Goal: Check status: Check status

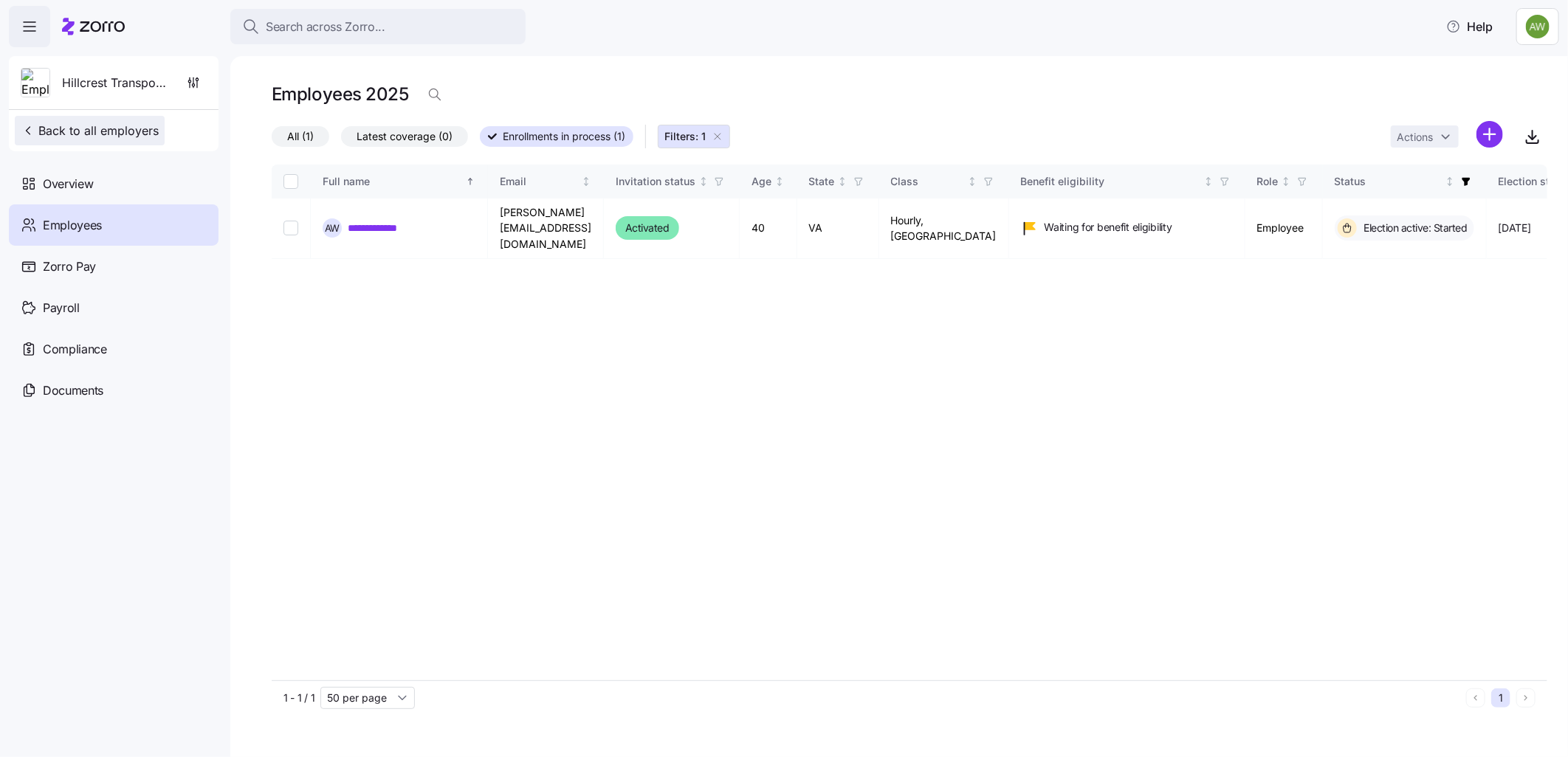
click at [80, 121] on button "Back to all employers" at bounding box center [90, 131] width 150 height 30
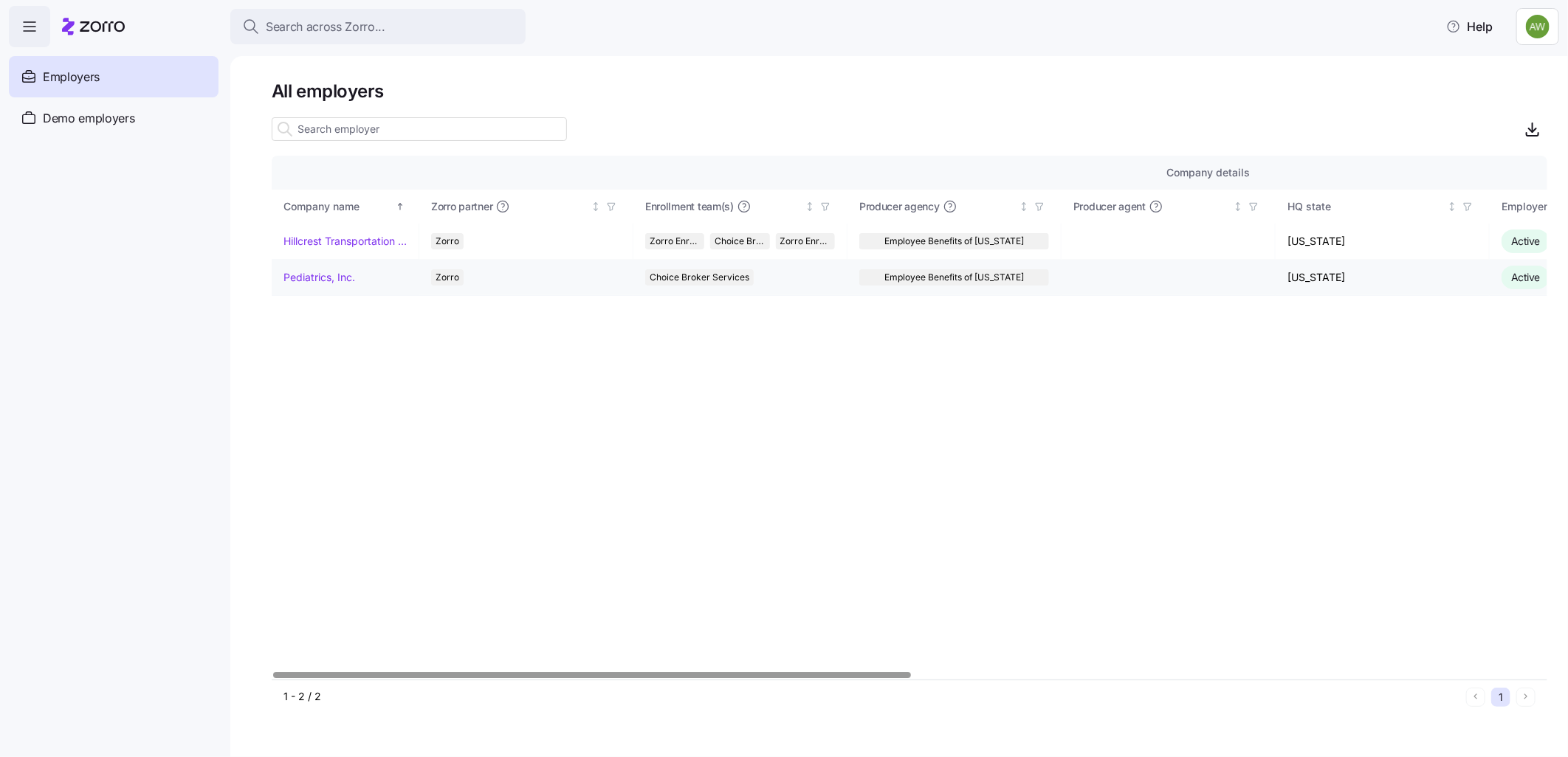
click at [333, 274] on link "Pediatrics, Inc." at bounding box center [319, 278] width 72 height 15
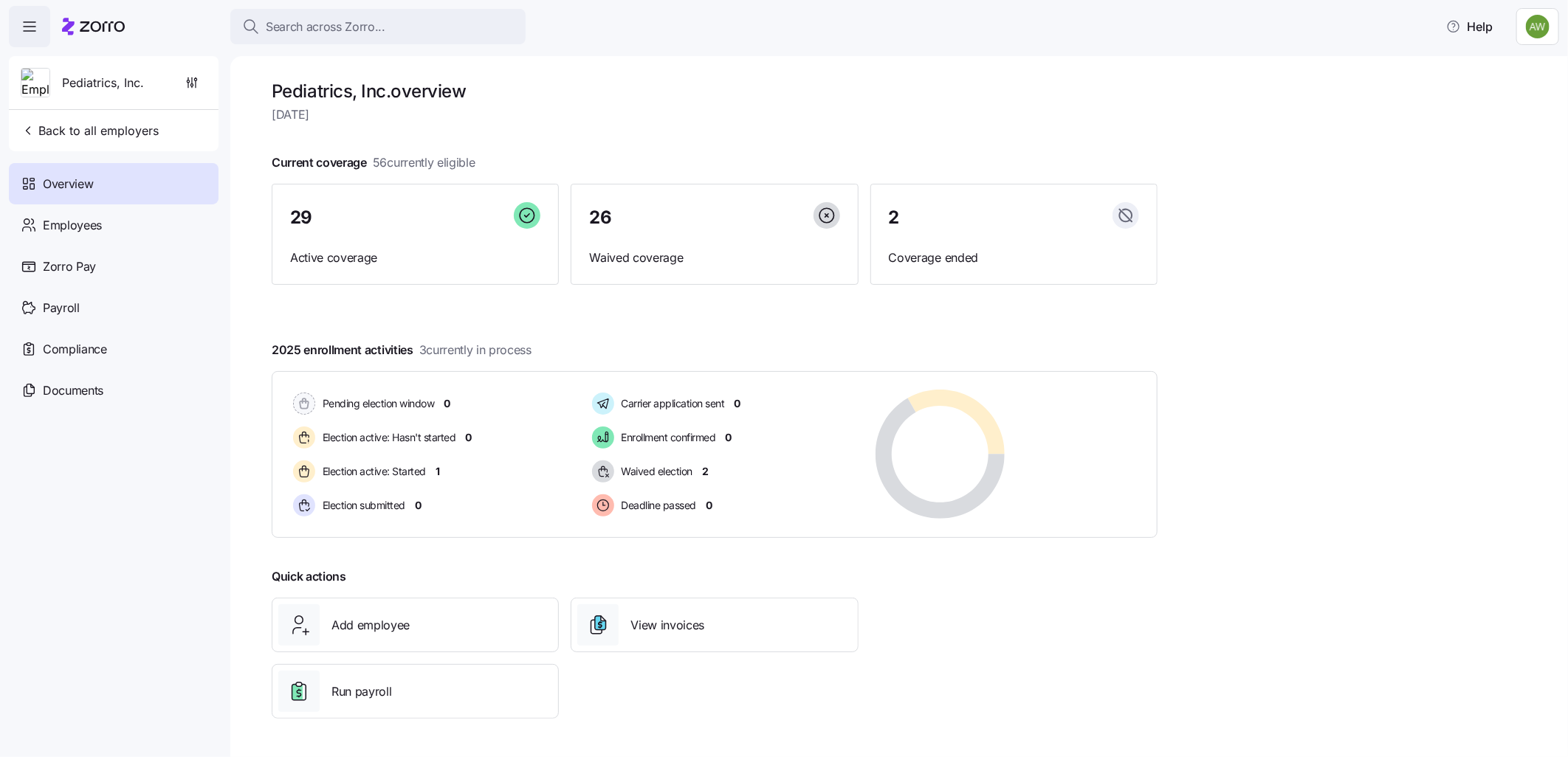
click at [59, 181] on span "Overview" at bounding box center [68, 184] width 50 height 19
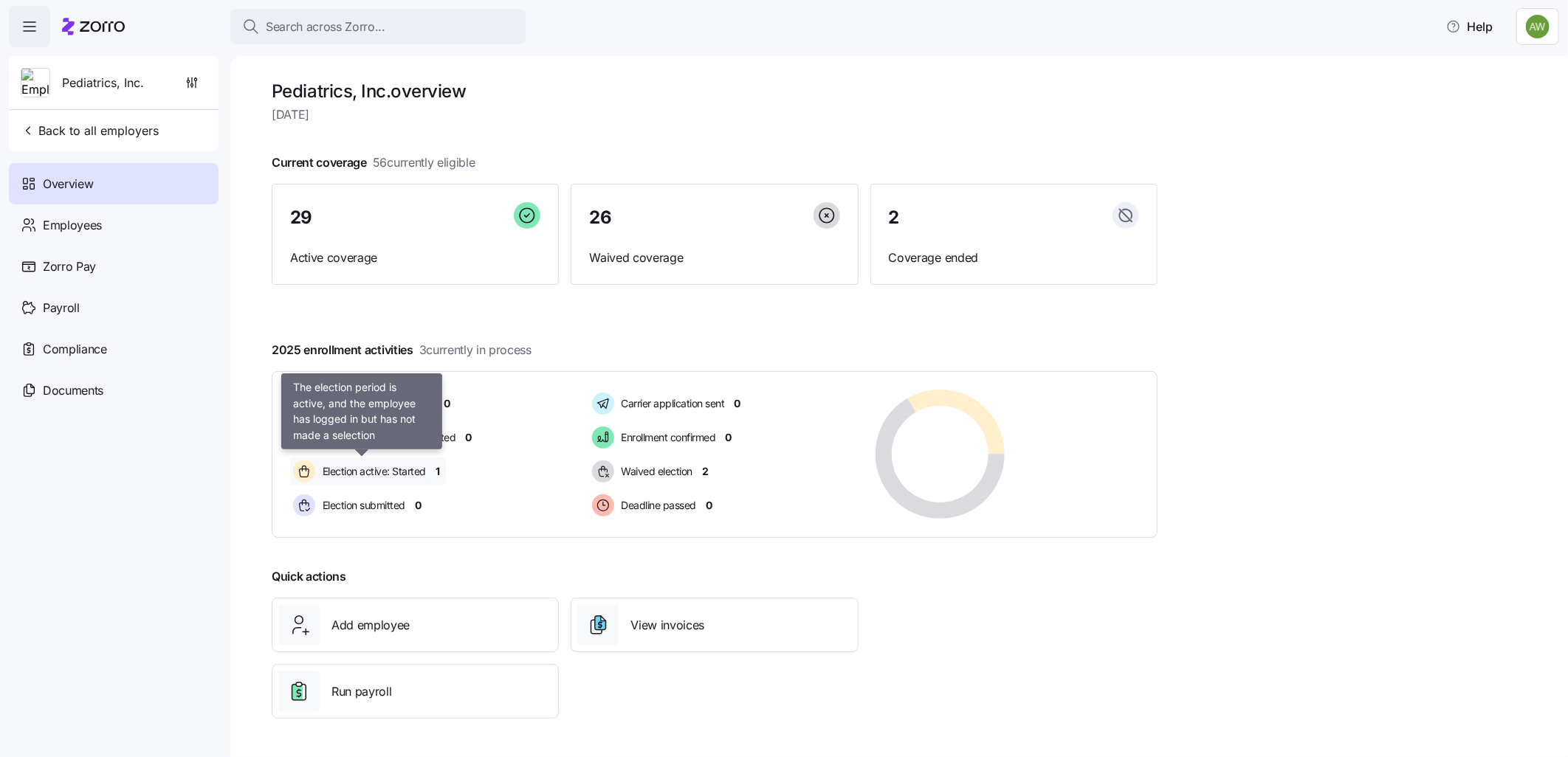
click at [341, 462] on div "Election active: Started" at bounding box center [361, 472] width 142 height 28
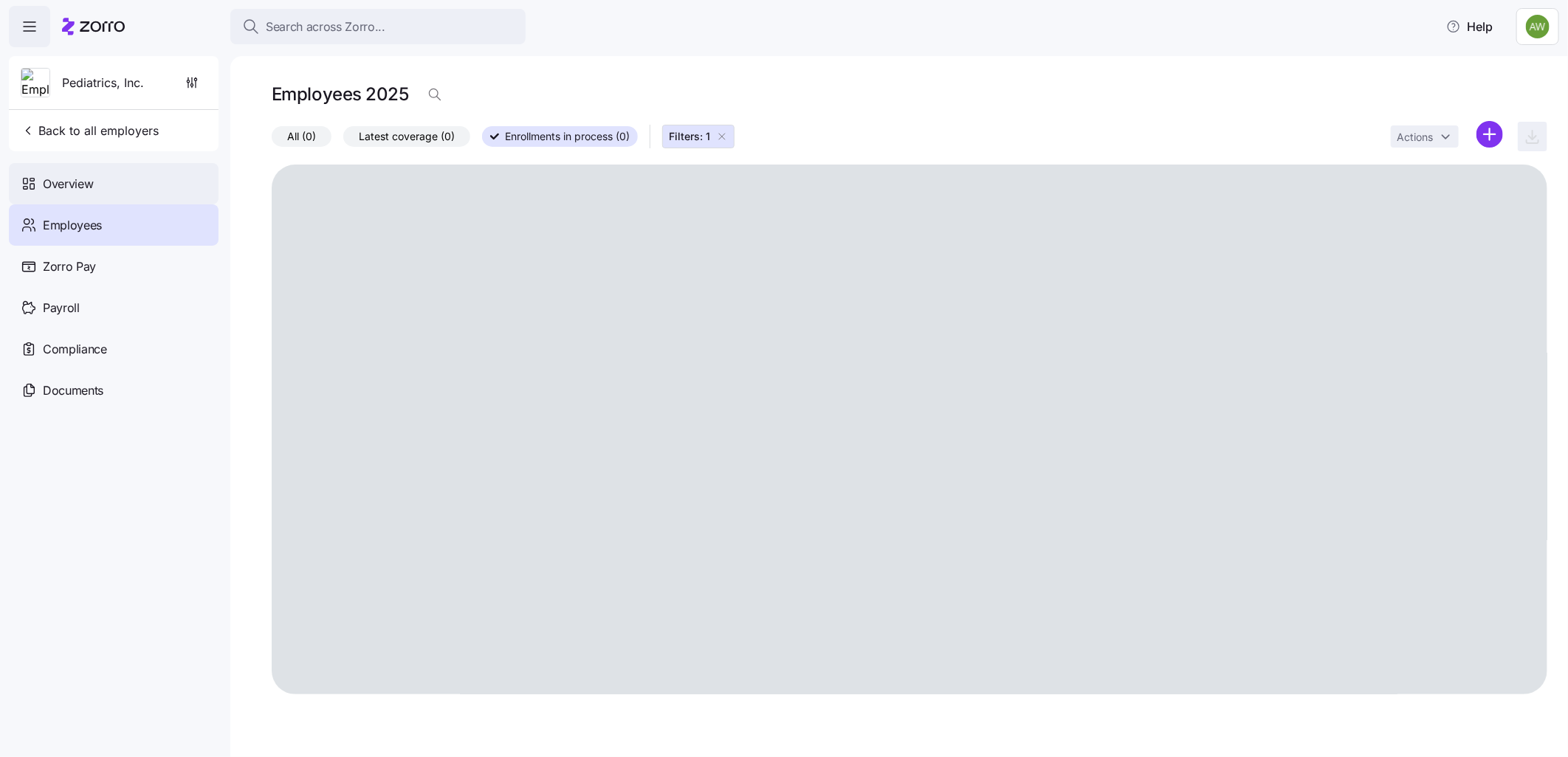
click at [46, 189] on span "Overview" at bounding box center [68, 184] width 50 height 19
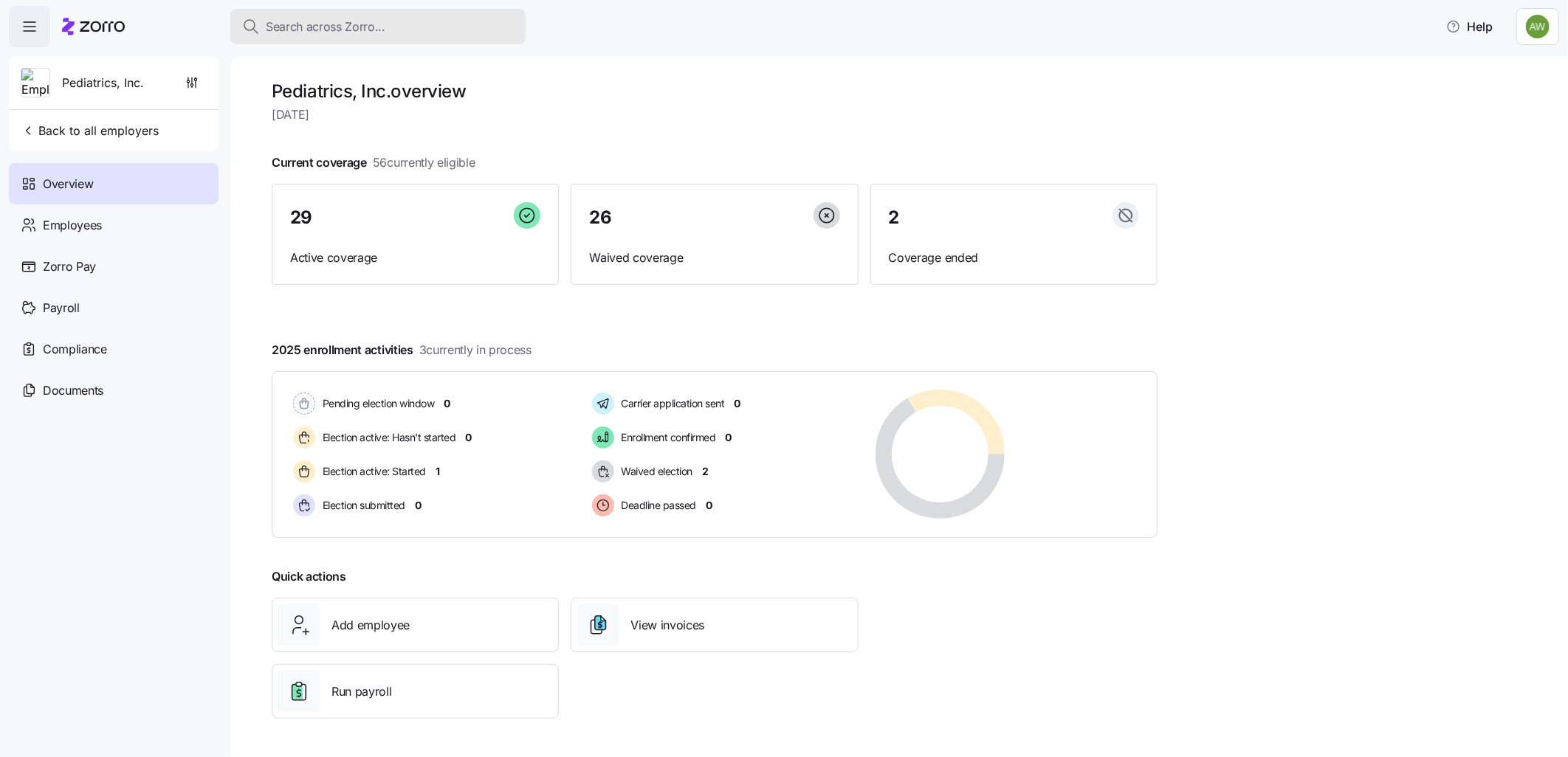
click at [364, 24] on span "Search across Zorro..." at bounding box center [325, 27] width 119 height 19
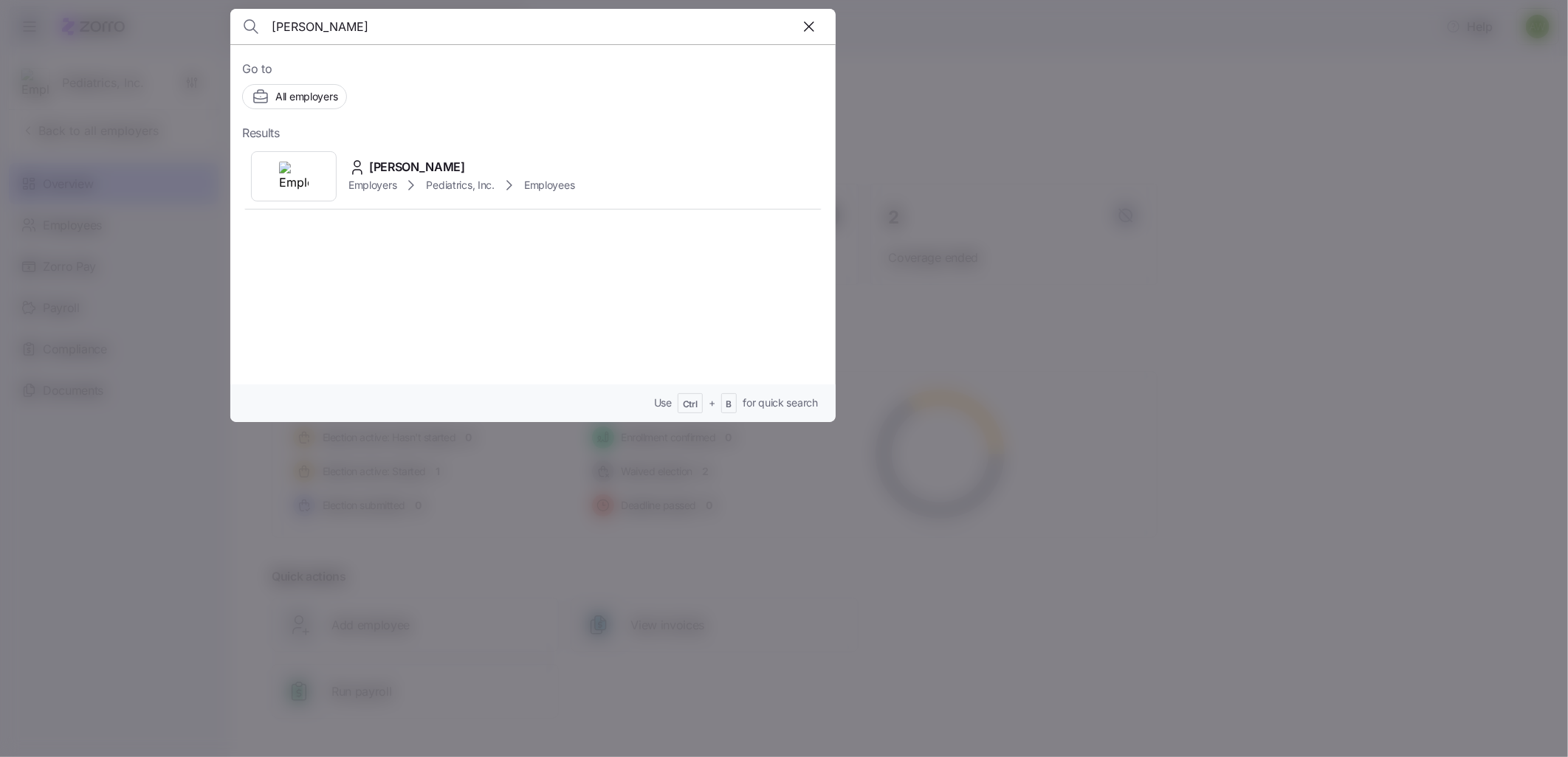
type input "[PERSON_NAME]"
click at [371, 167] on span "[PERSON_NAME]" at bounding box center [417, 167] width 96 height 19
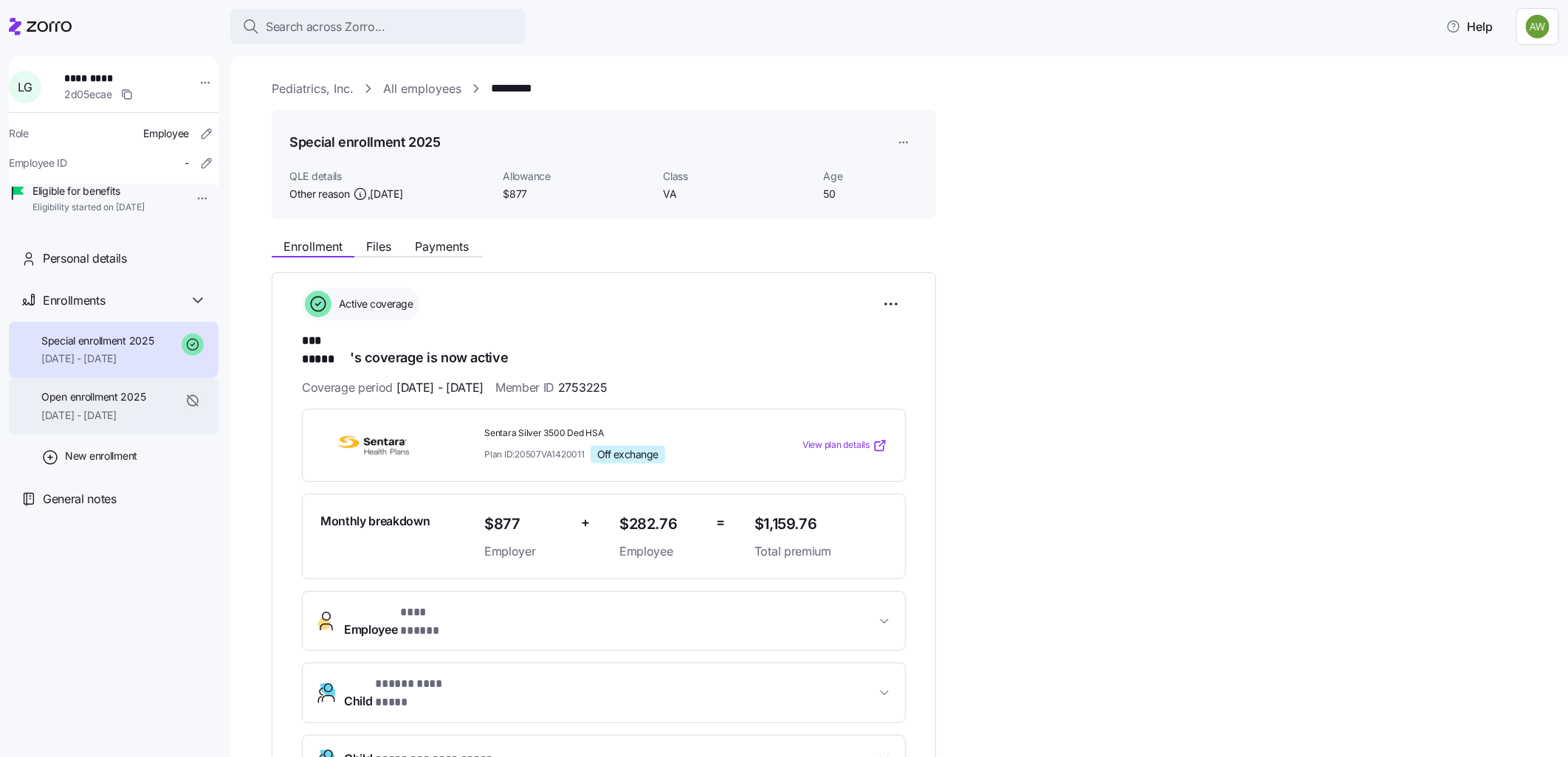
click at [115, 405] on span "Open enrollment 2025" at bounding box center [94, 397] width 104 height 15
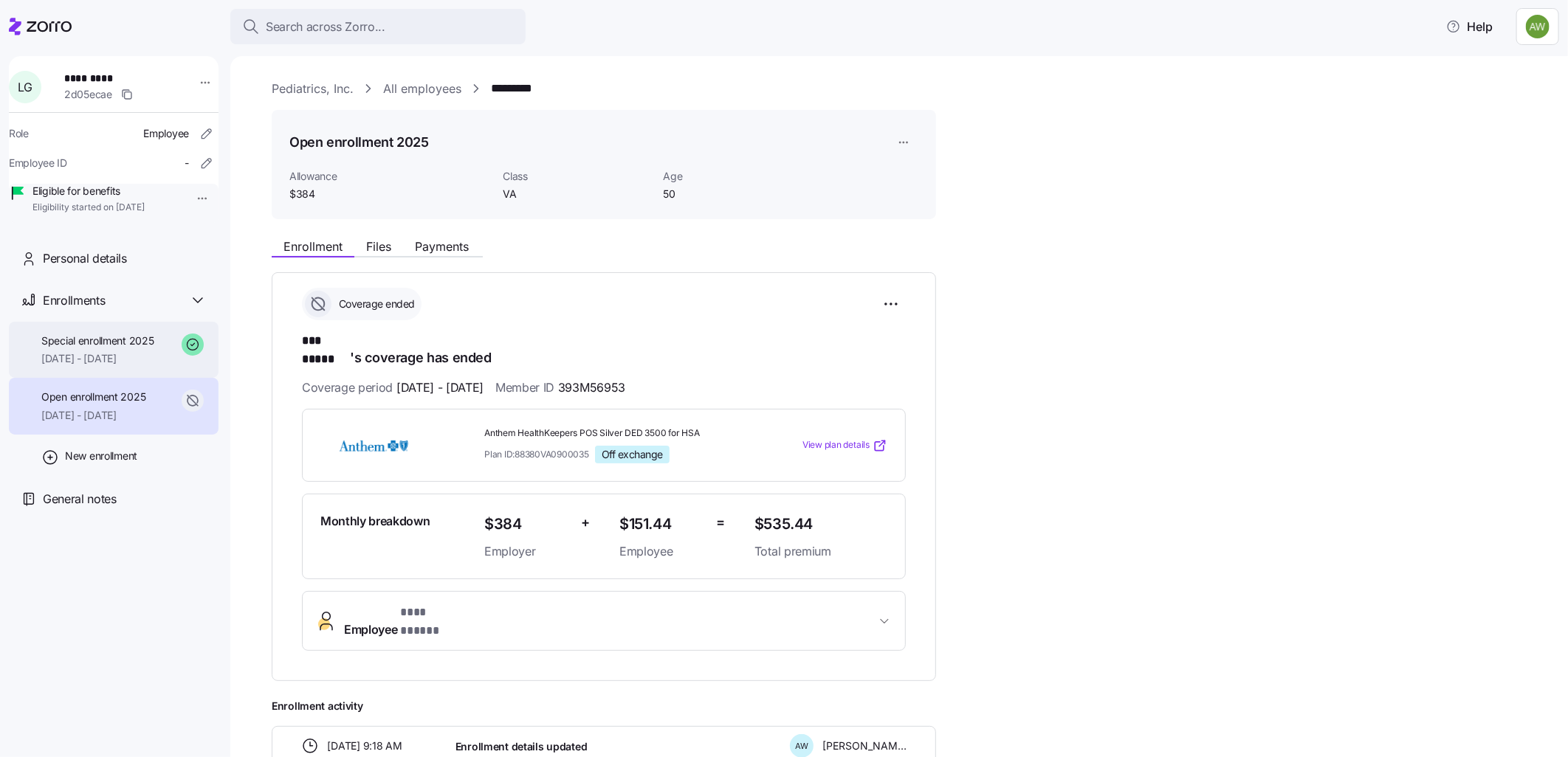
click at [105, 366] on span "[DATE] - [DATE]" at bounding box center [98, 358] width 113 height 15
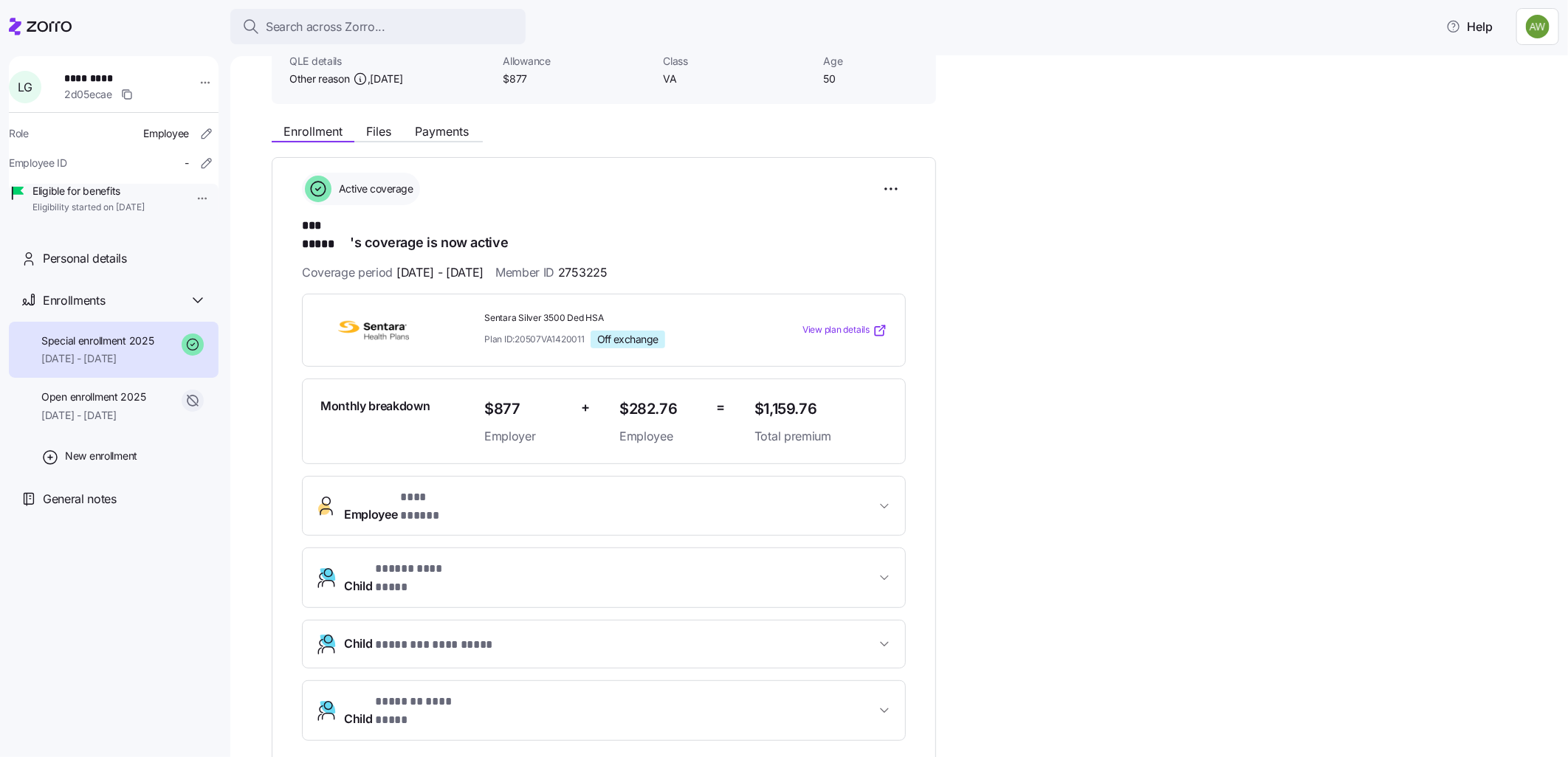
scroll to position [119, 0]
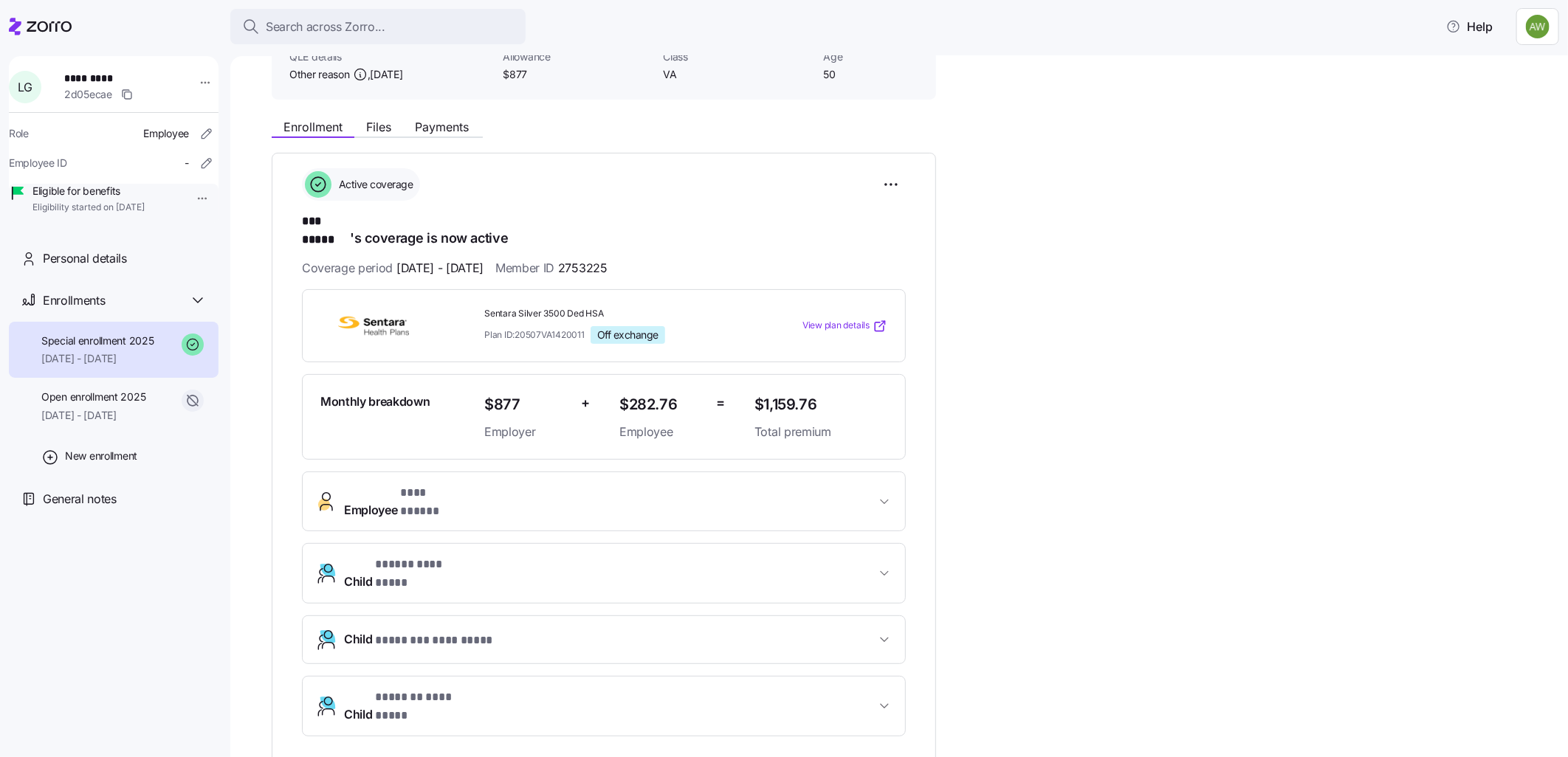
click at [379, 484] on span "Employee * *** ***** *" at bounding box center [400, 502] width 112 height 36
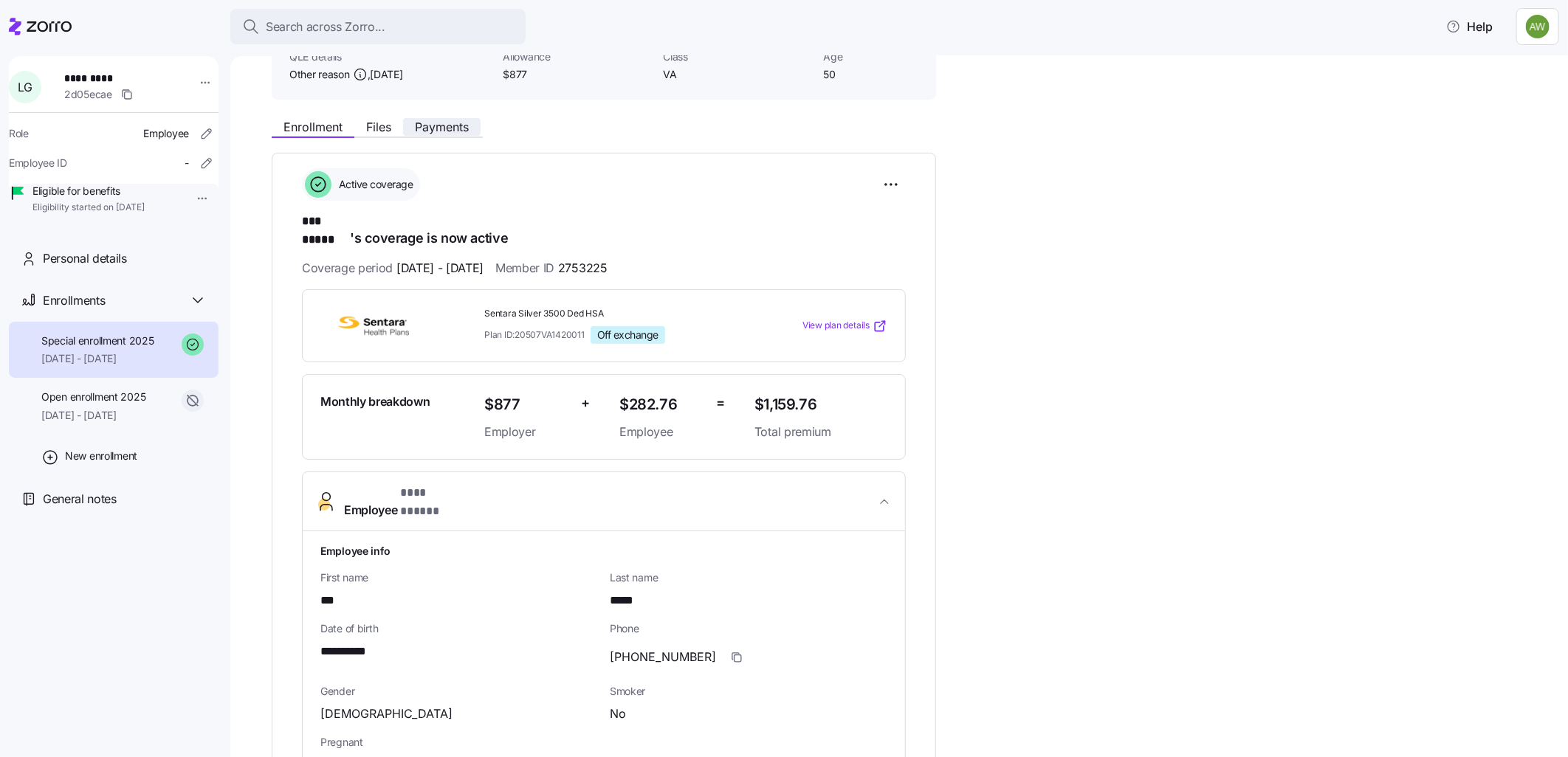
click at [445, 121] on span "Payments" at bounding box center [442, 127] width 54 height 12
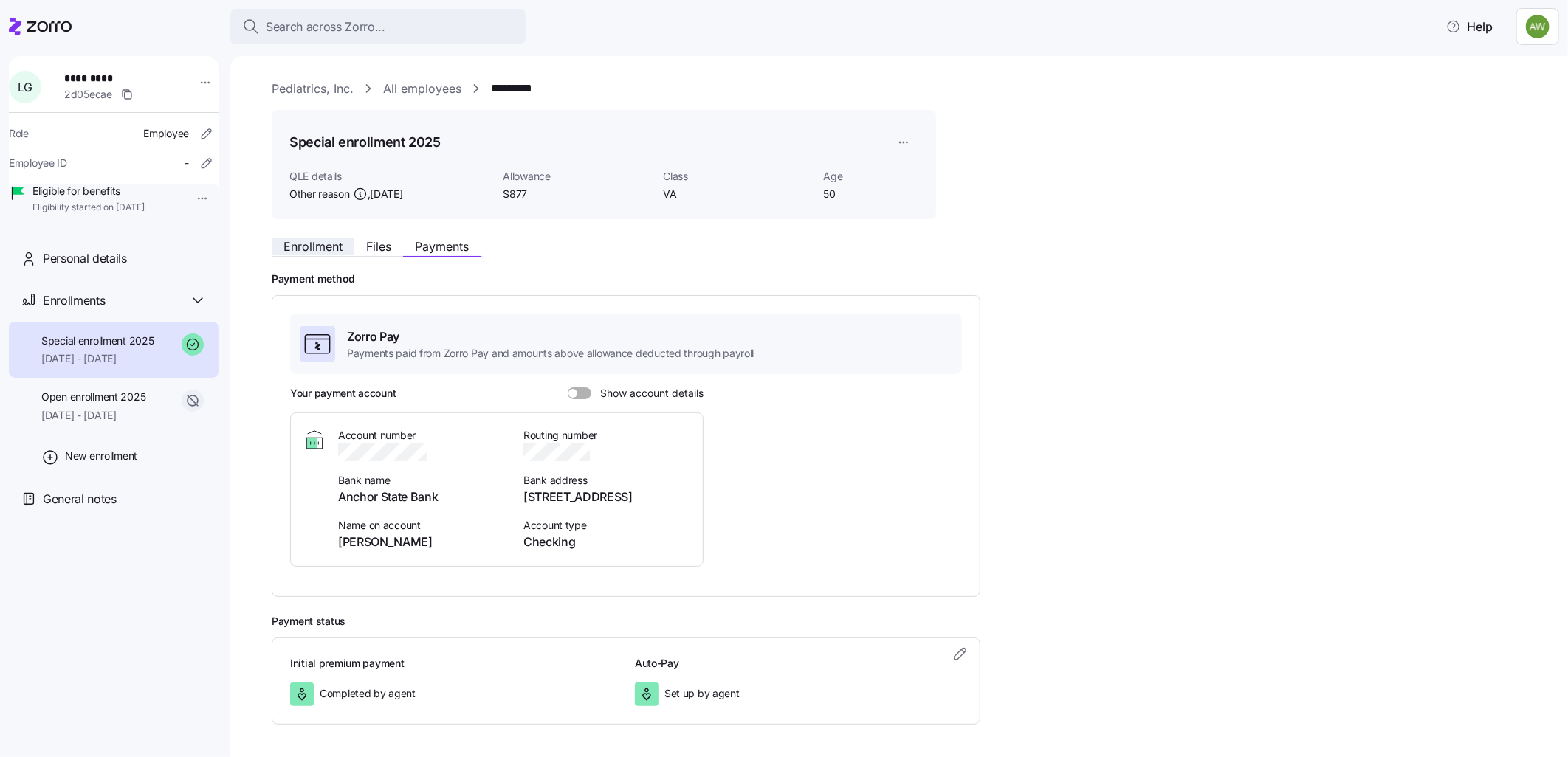
click at [307, 242] on span "Enrollment" at bounding box center [312, 247] width 59 height 12
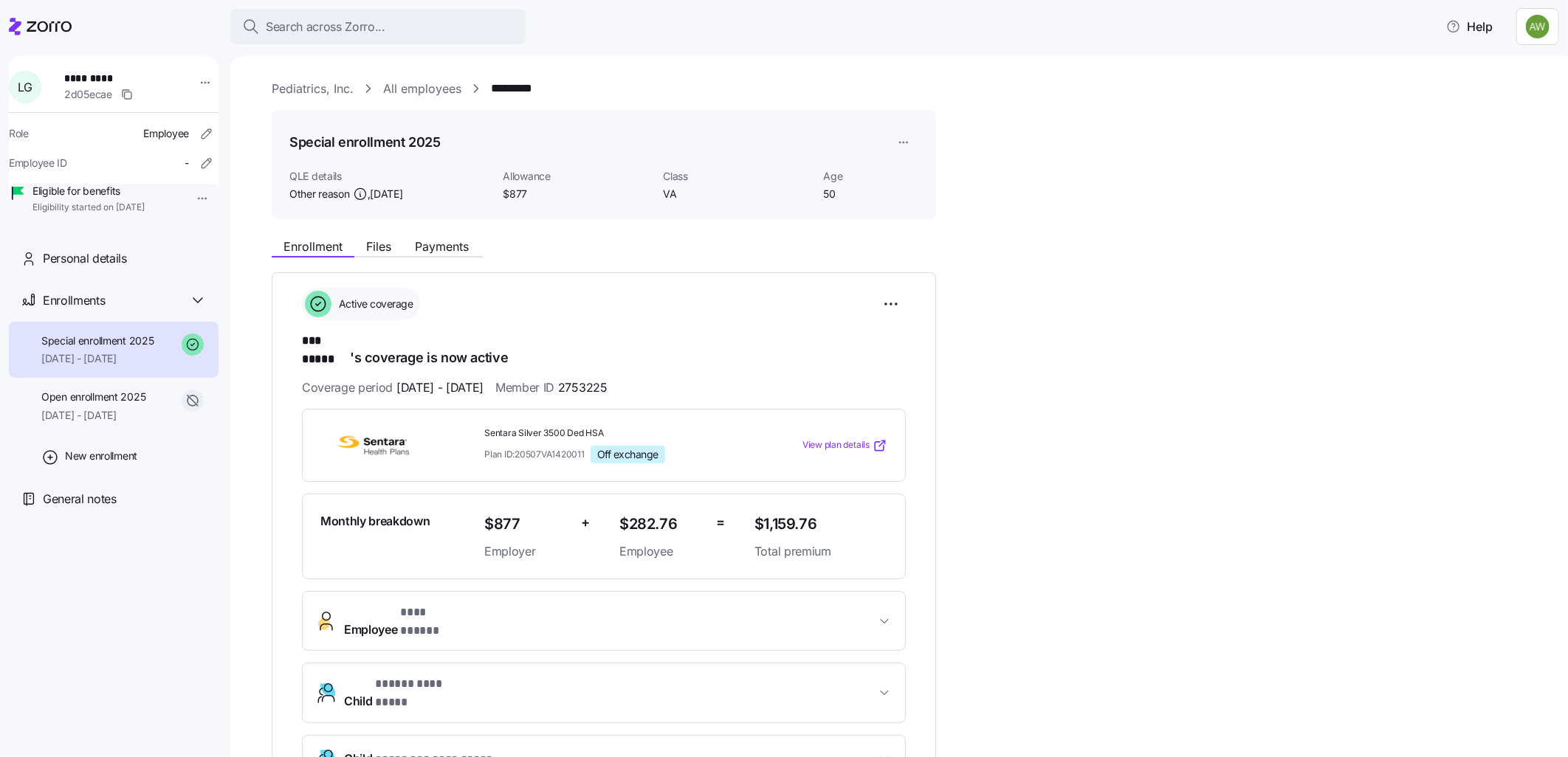
click at [663, 604] on span "Employee * *** ***** *" at bounding box center [610, 622] width 531 height 36
click at [431, 237] on div "Enrollment Files Payments" at bounding box center [604, 244] width 665 height 27
click at [430, 252] on span "Payments" at bounding box center [442, 247] width 54 height 12
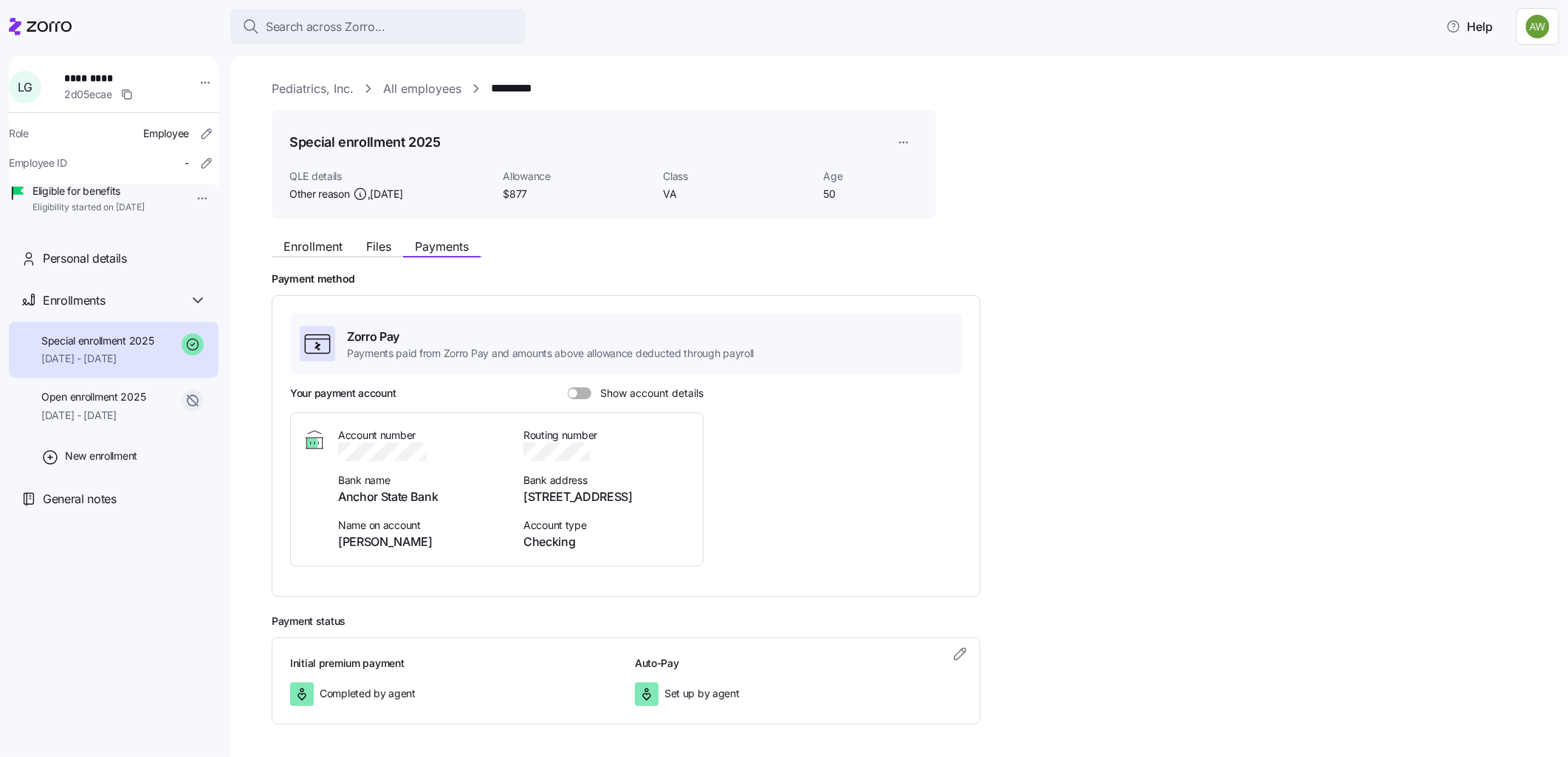
click at [580, 392] on span at bounding box center [584, 394] width 15 height 12
click at [568, 388] on input "Show account details" at bounding box center [568, 388] width 0 height 0
